Goal: Information Seeking & Learning: Find specific page/section

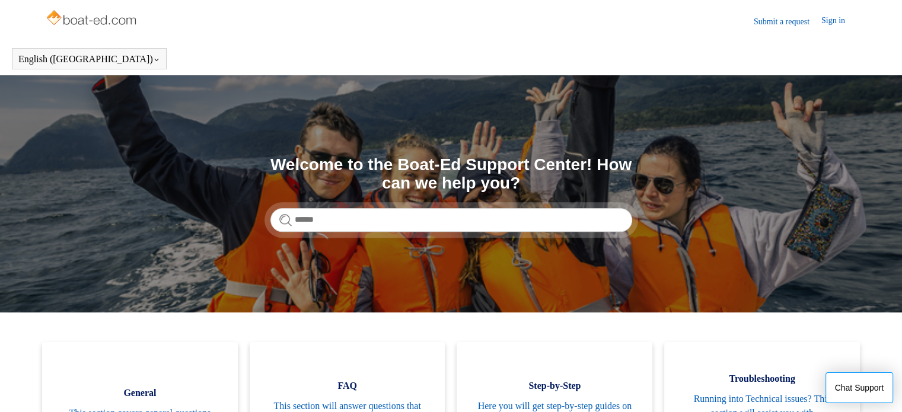
click at [785, 23] on link "Submit a request" at bounding box center [788, 21] width 68 height 12
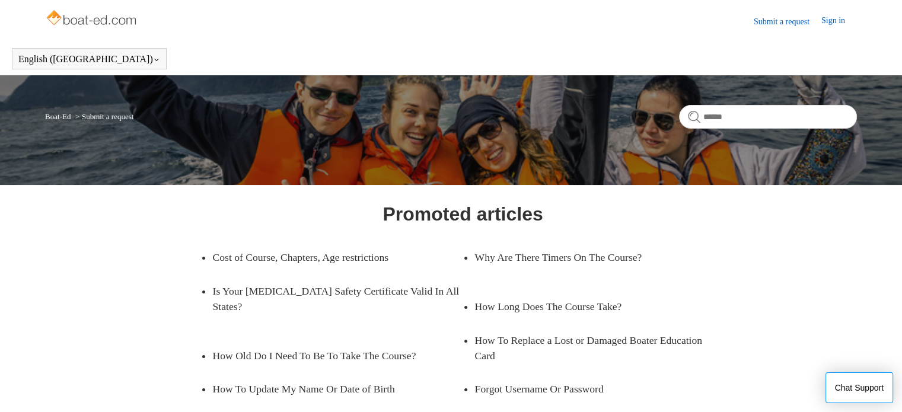
scroll to position [59, 0]
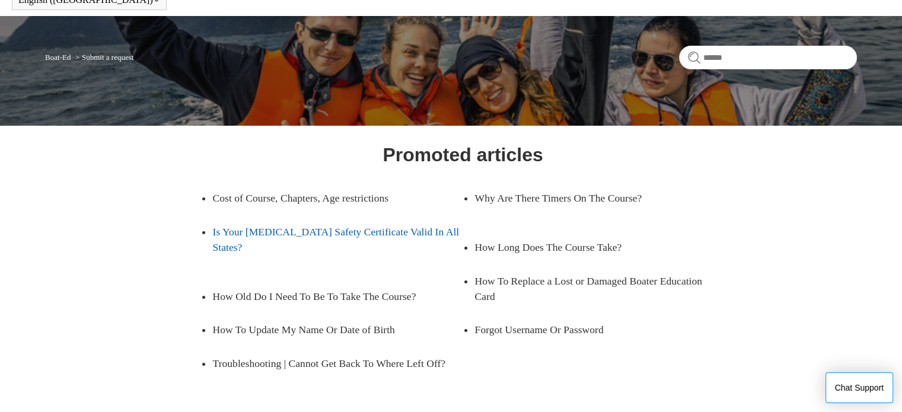
click at [236, 233] on link "Is Your [MEDICAL_DATA] Safety Certificate Valid In All States?" at bounding box center [337, 239] width 250 height 49
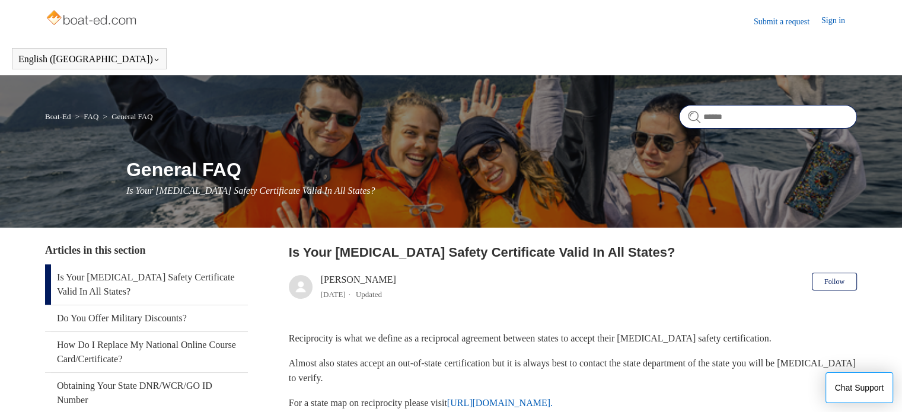
click at [721, 123] on input "Search" at bounding box center [768, 117] width 178 height 24
type input "**********"
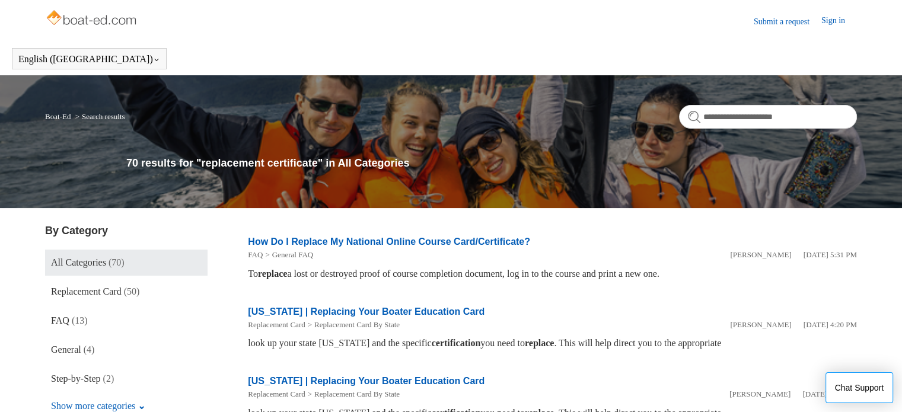
click at [465, 244] on link "How Do I Replace My National Online Course Card/Certificate?" at bounding box center [389, 242] width 282 height 10
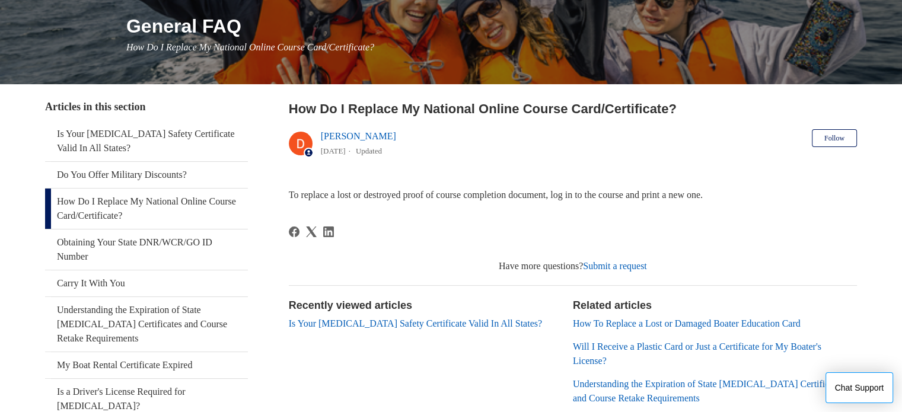
scroll to position [178, 0]
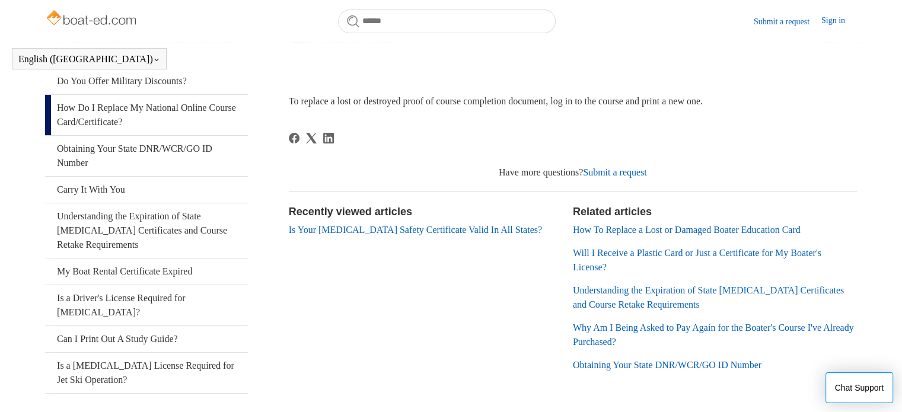
click at [611, 231] on link "How To Replace a Lost or Damaged Boater Education Card" at bounding box center [687, 230] width 228 height 10
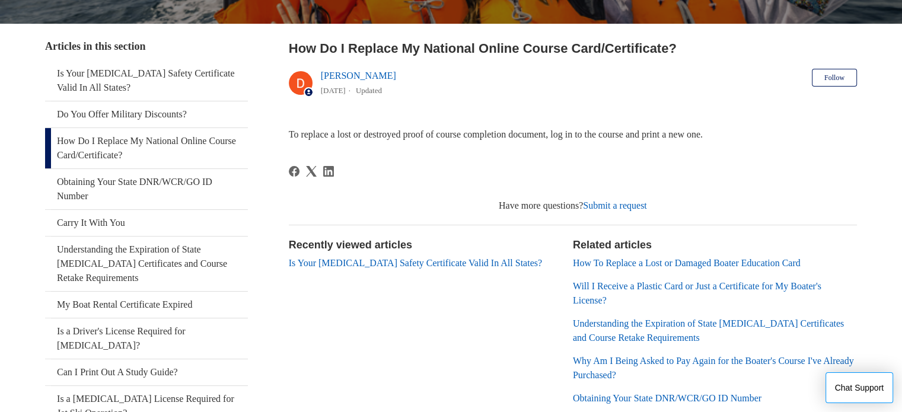
scroll to position [237, 0]
